Goal: Task Accomplishment & Management: Use online tool/utility

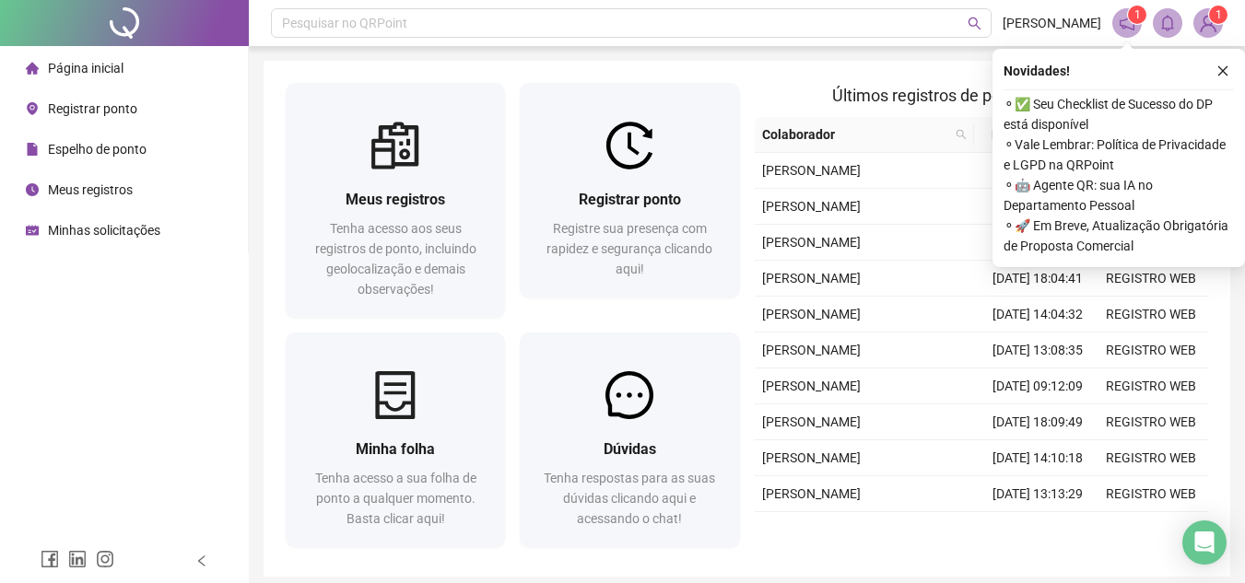
click at [81, 99] on div "Registrar ponto" at bounding box center [81, 108] width 111 height 37
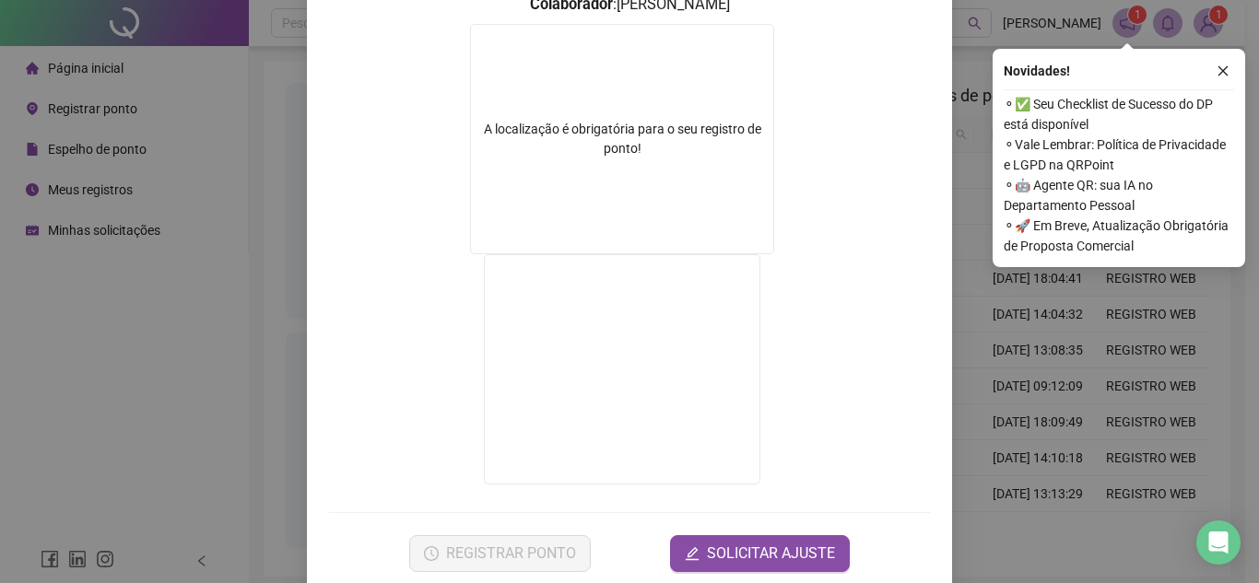
scroll to position [306, 0]
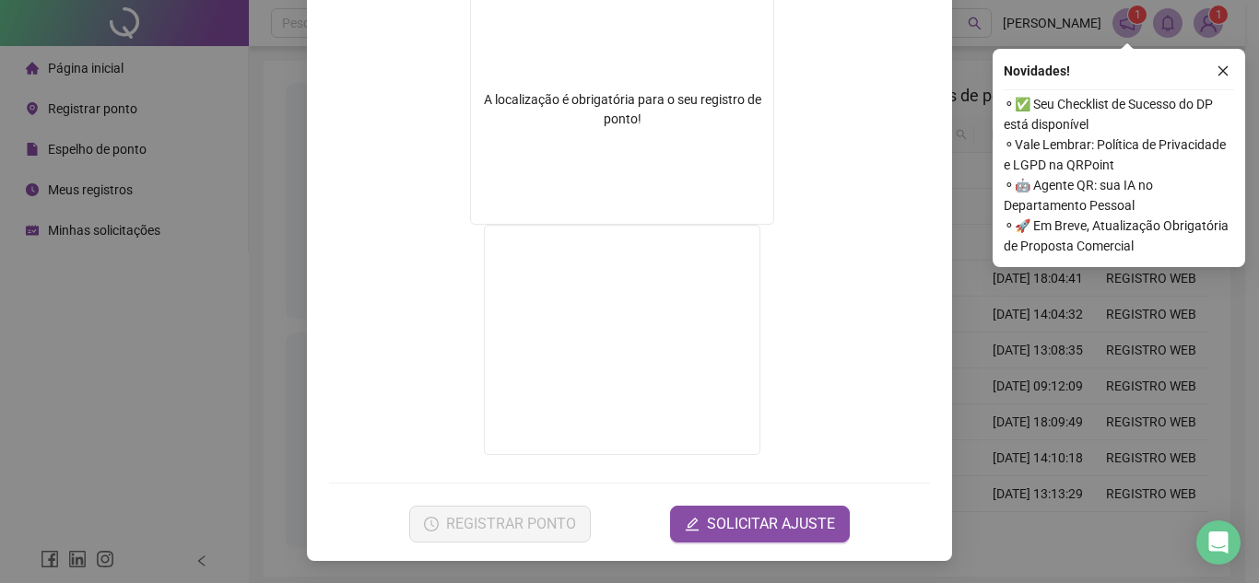
click at [184, 258] on div "Registro de ponto web 09:05:15 Empregador : ENERGIA DE TODOS Colaborador : CARO…" at bounding box center [629, 291] width 1259 height 583
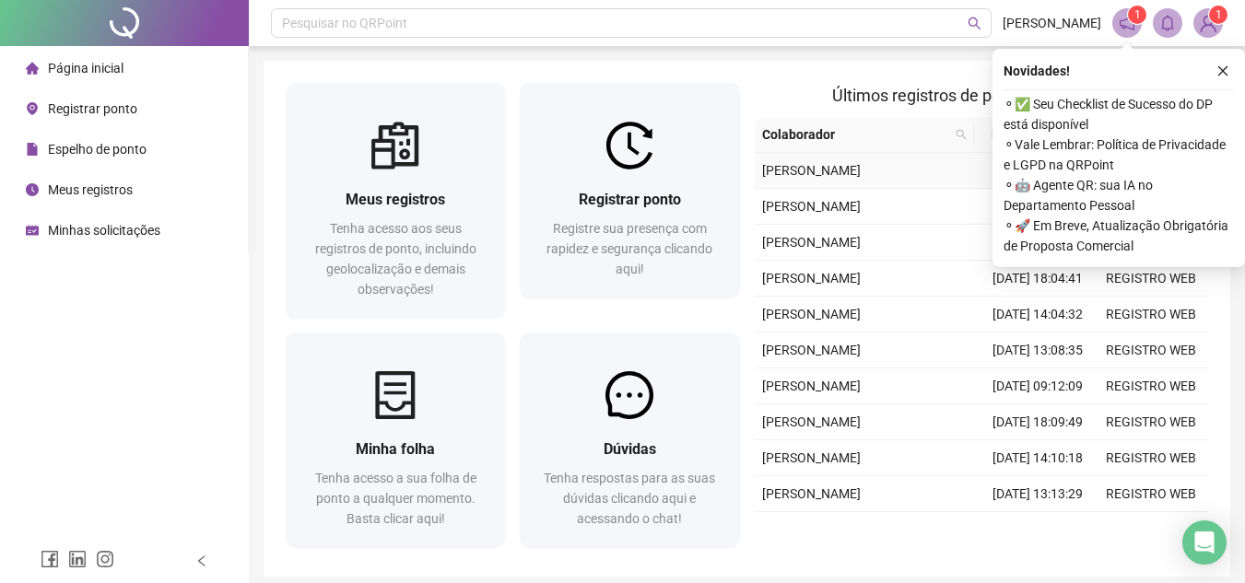
click at [796, 178] on span "CAROLINA MONTEIRO DOS SANTOS" at bounding box center [811, 170] width 99 height 15
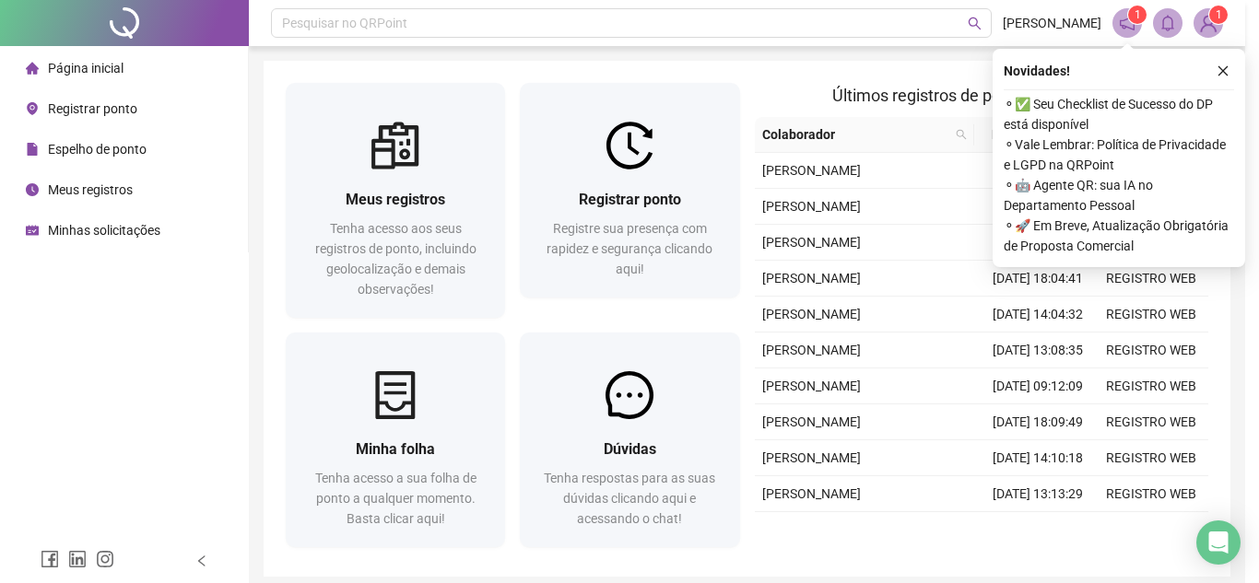
type input "**********"
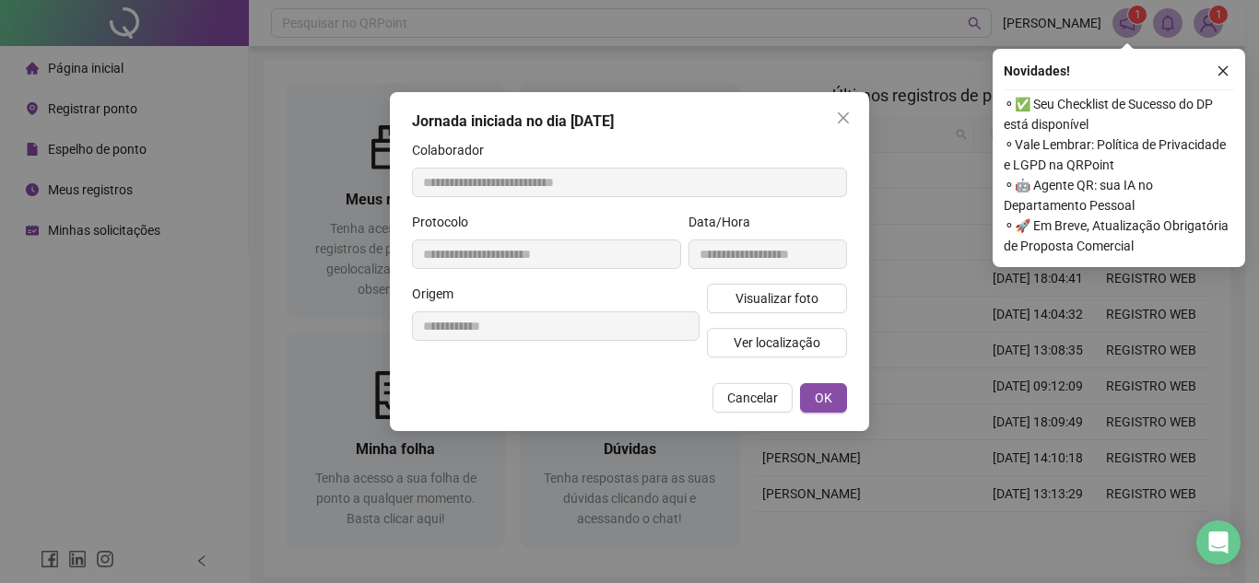
click at [669, 222] on div "Protocolo" at bounding box center [546, 226] width 269 height 28
click at [837, 118] on icon "close" at bounding box center [843, 118] width 15 height 15
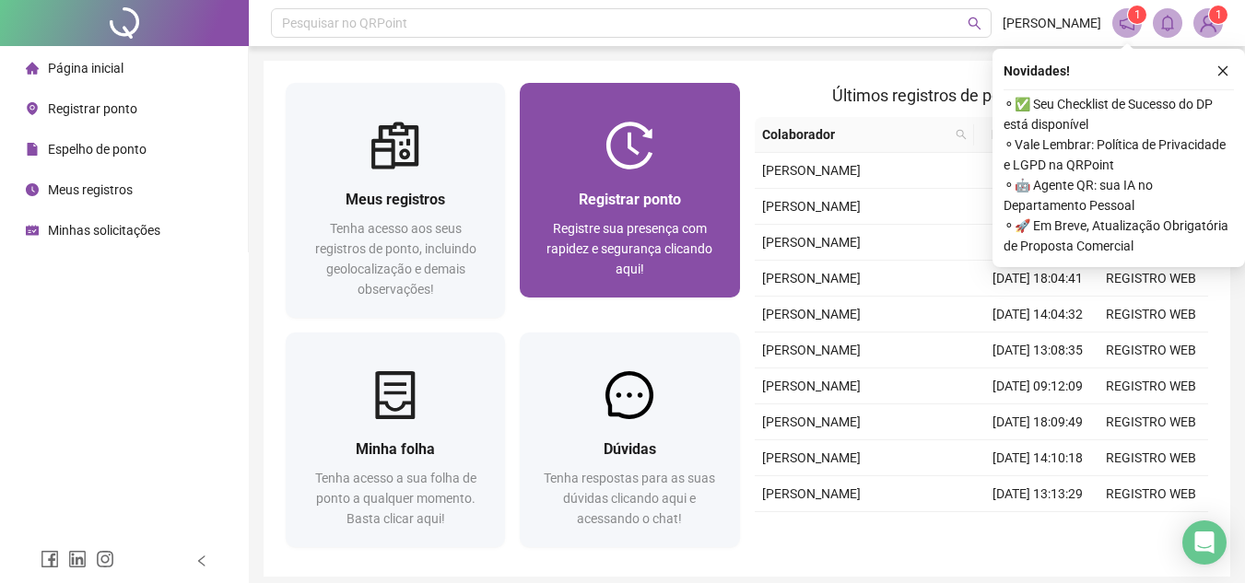
click at [647, 204] on span "Registrar ponto" at bounding box center [630, 200] width 102 height 18
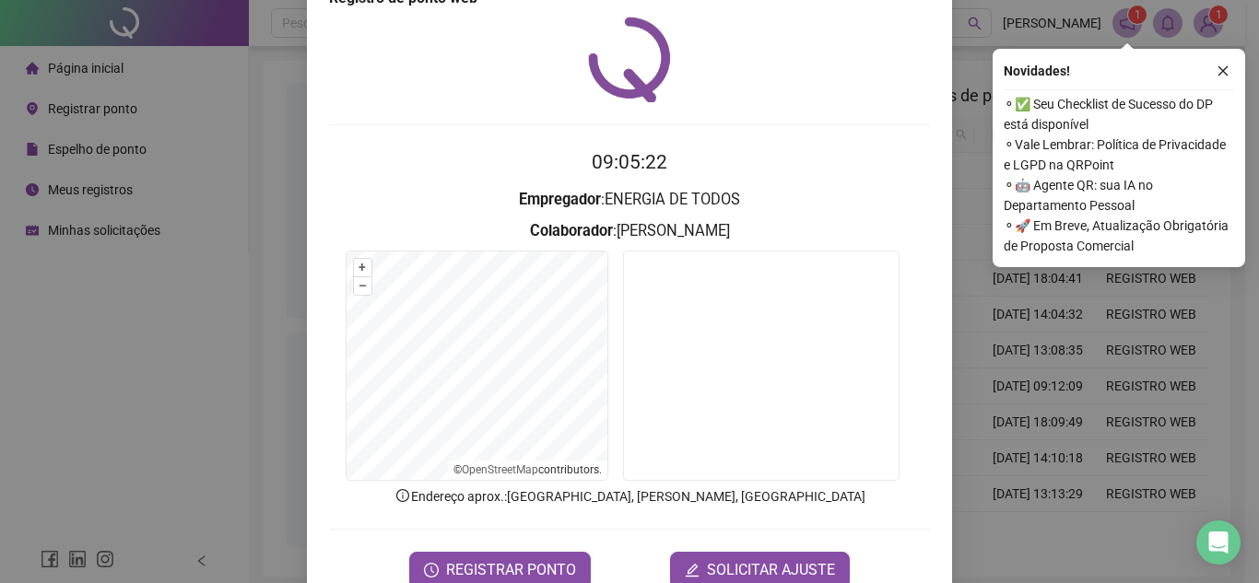
scroll to position [96, 0]
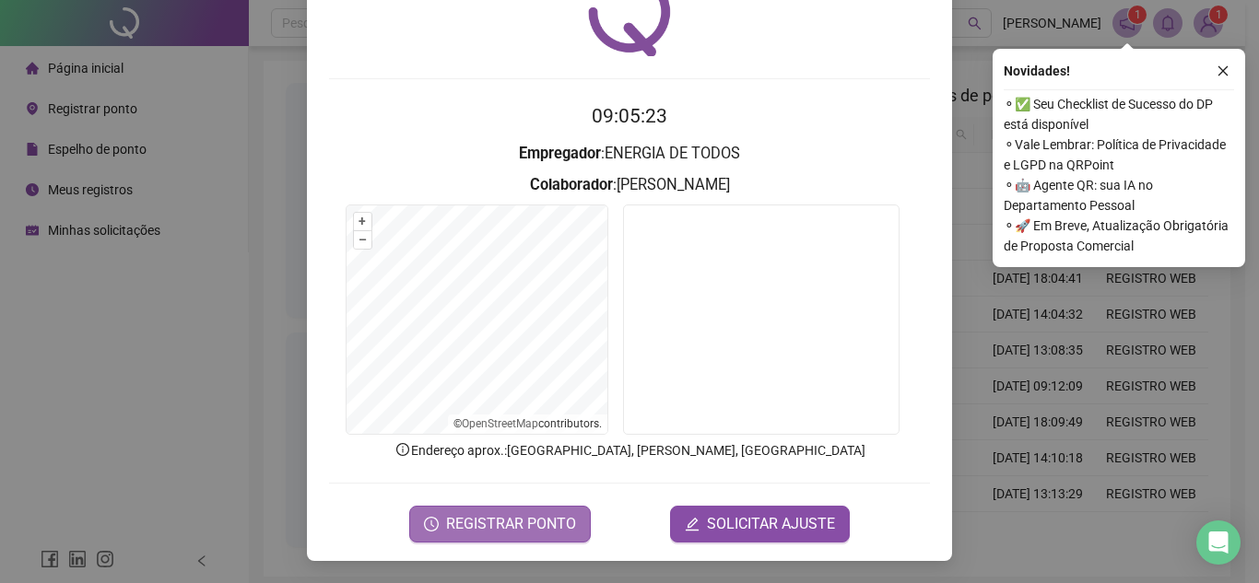
click at [449, 517] on span "REGISTRAR PONTO" at bounding box center [511, 524] width 130 height 22
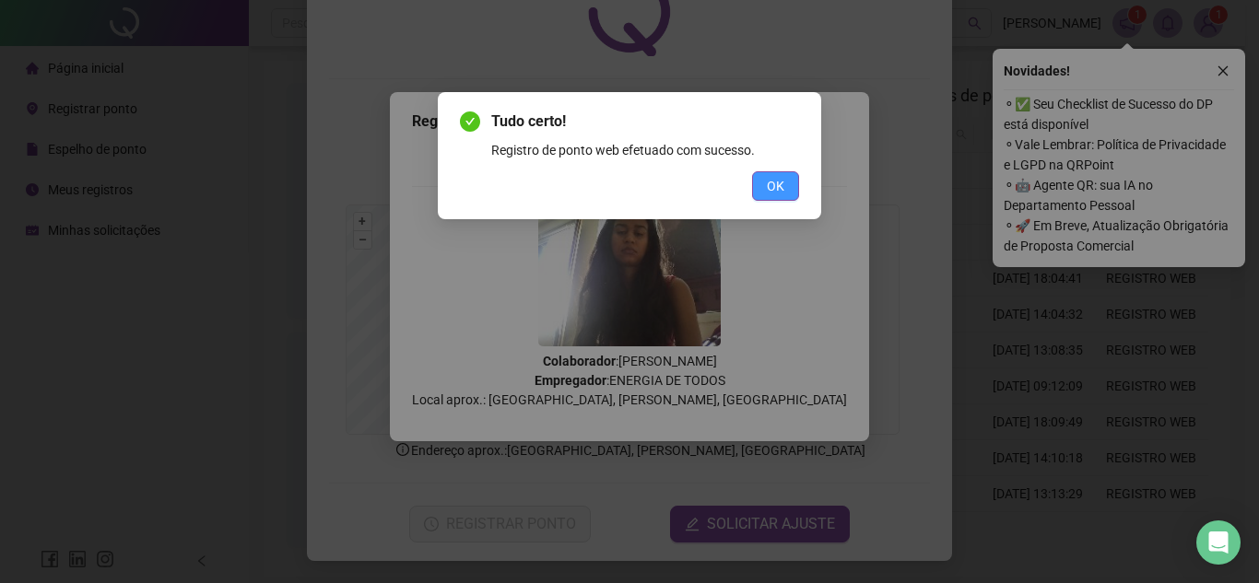
click at [785, 196] on button "OK" at bounding box center [775, 185] width 47 height 29
